Goal: Task Accomplishment & Management: Manage account settings

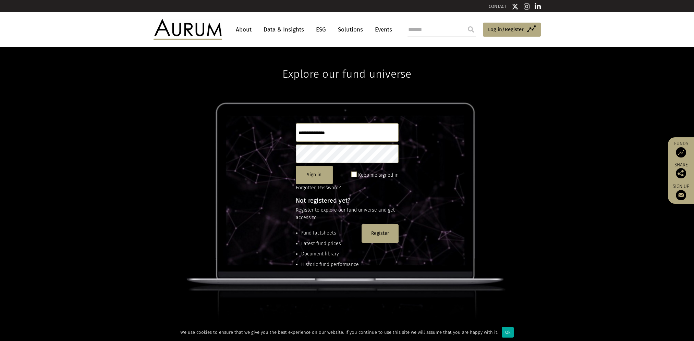
click at [680, 150] on img at bounding box center [680, 152] width 10 height 10
